Goal: Task Accomplishment & Management: Complete application form

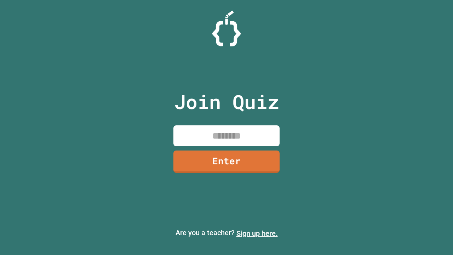
click at [257, 233] on link "Sign up here." at bounding box center [256, 233] width 41 height 8
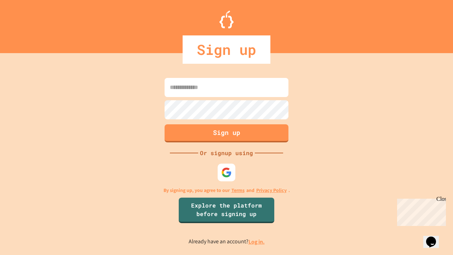
click at [257, 241] on link "Log in." at bounding box center [256, 241] width 16 height 7
